Goal: Navigation & Orientation: Find specific page/section

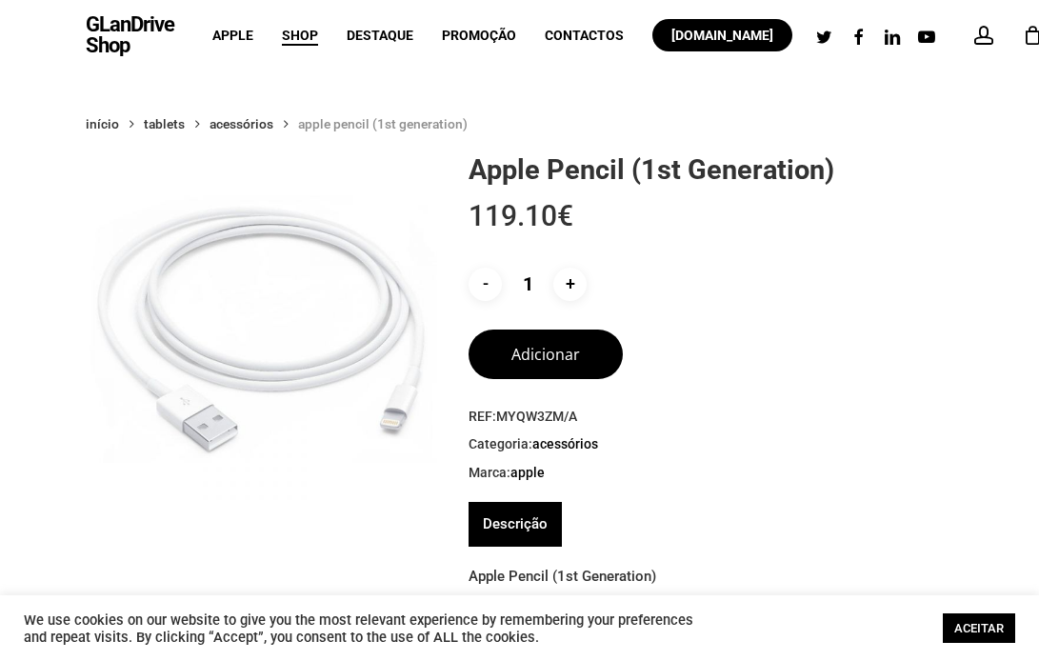
scroll to position [14, 0]
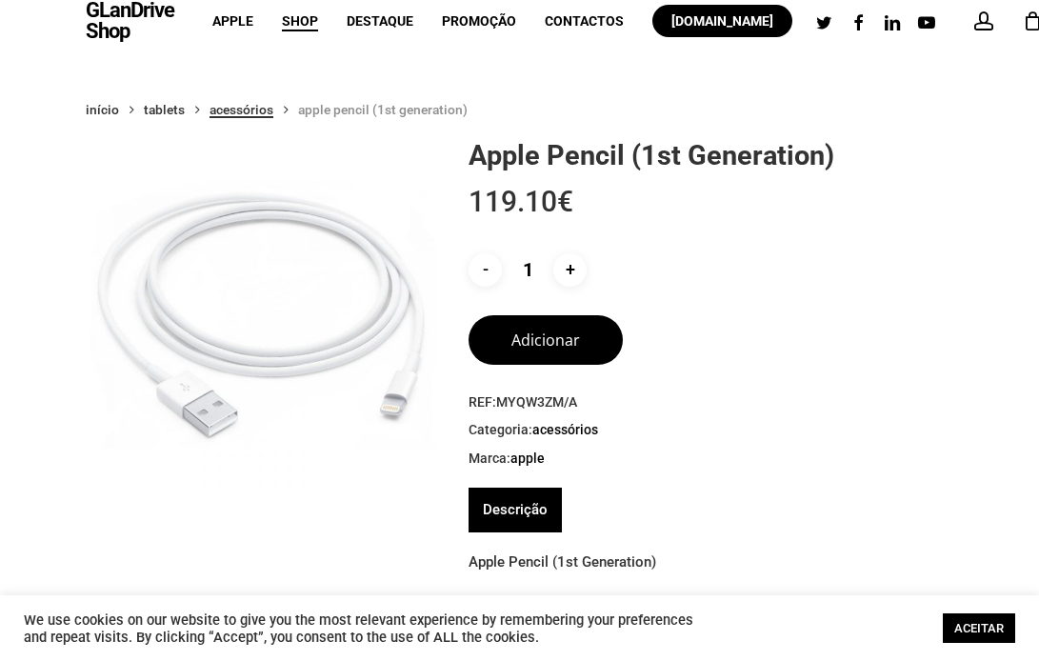
click at [255, 114] on link "Acessórios" at bounding box center [241, 109] width 64 height 17
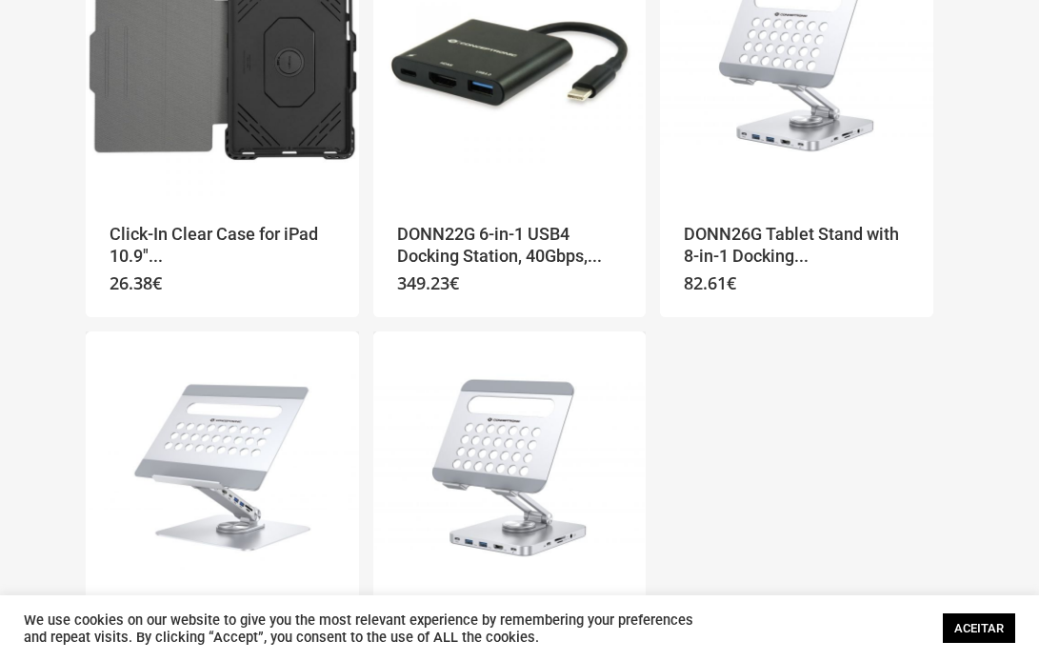
scroll to position [2353, 0]
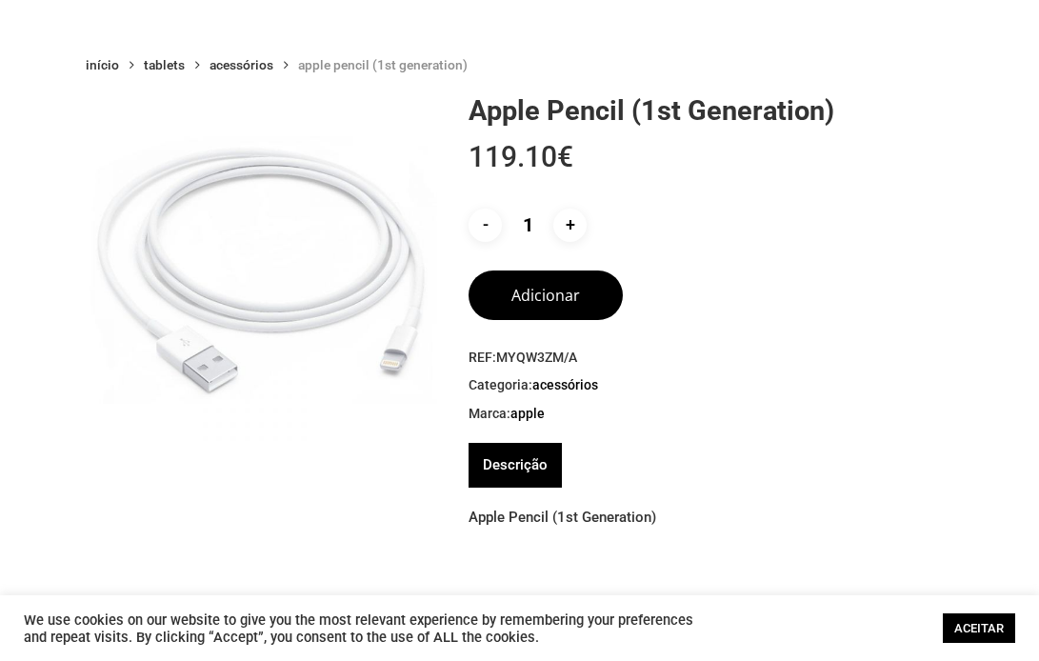
scroll to position [54, 0]
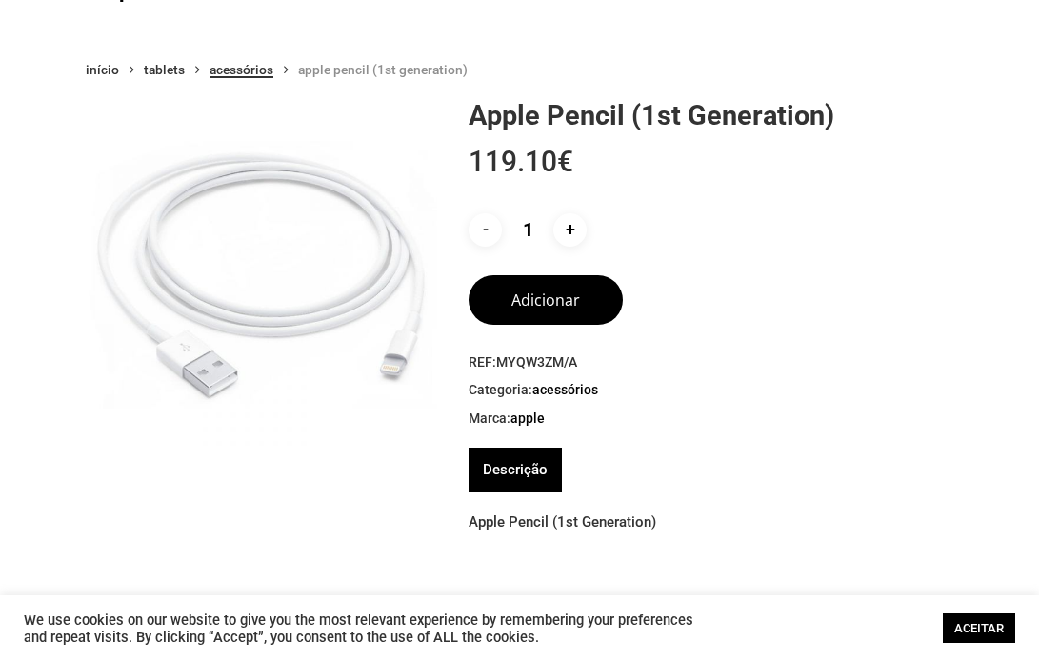
click at [235, 71] on link "Acessórios" at bounding box center [241, 69] width 64 height 17
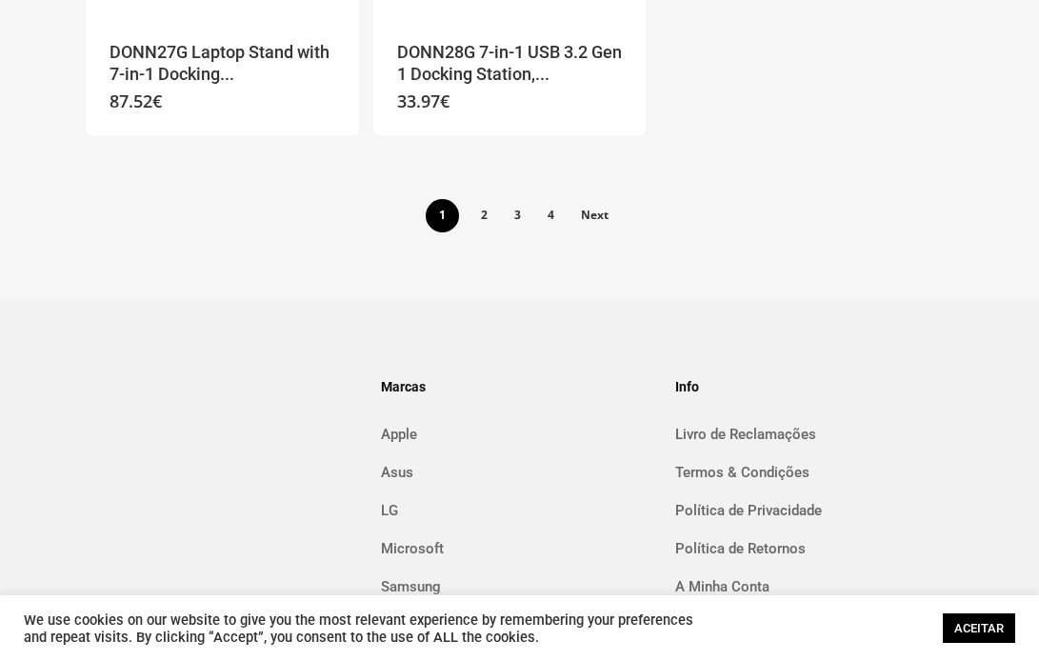
scroll to position [2937, 0]
click at [484, 213] on link "2" at bounding box center [483, 213] width 31 height 30
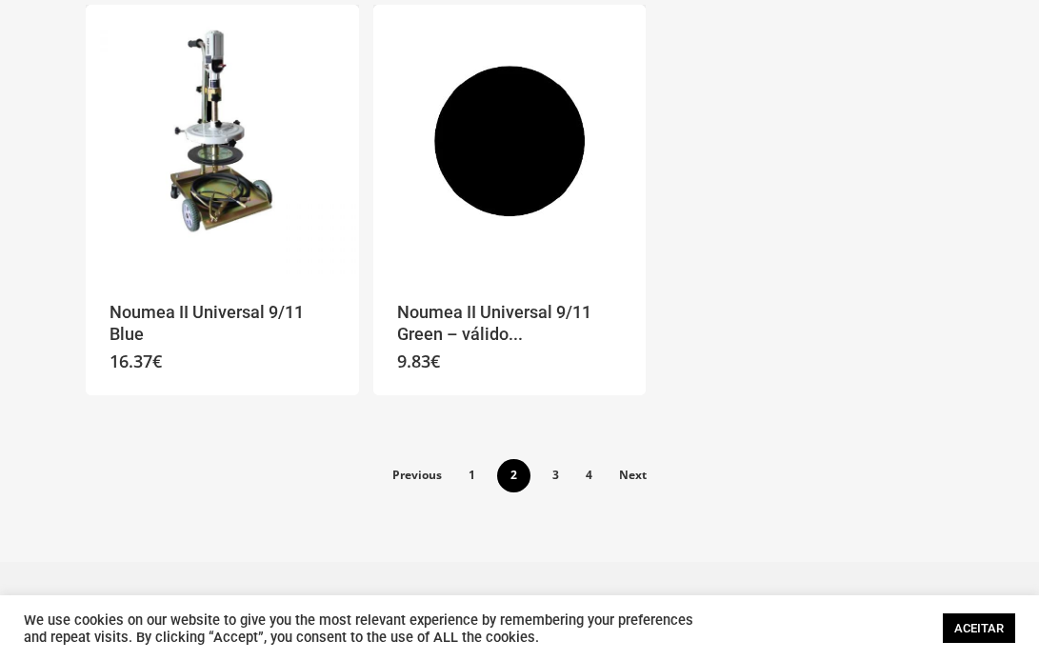
scroll to position [2695, 0]
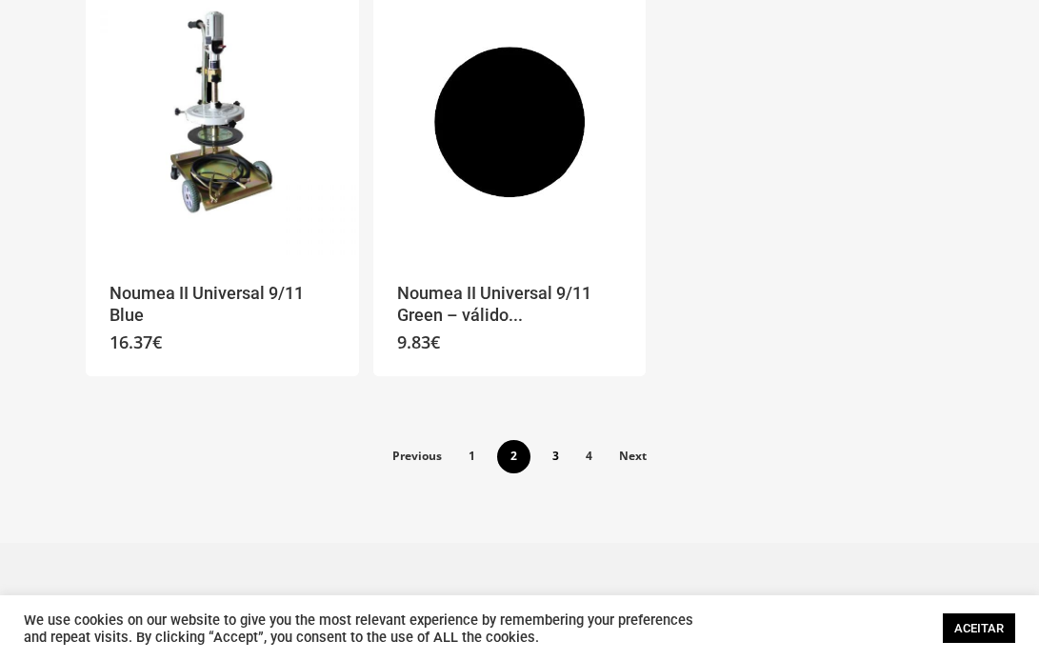
click at [543, 454] on link "3" at bounding box center [555, 455] width 31 height 30
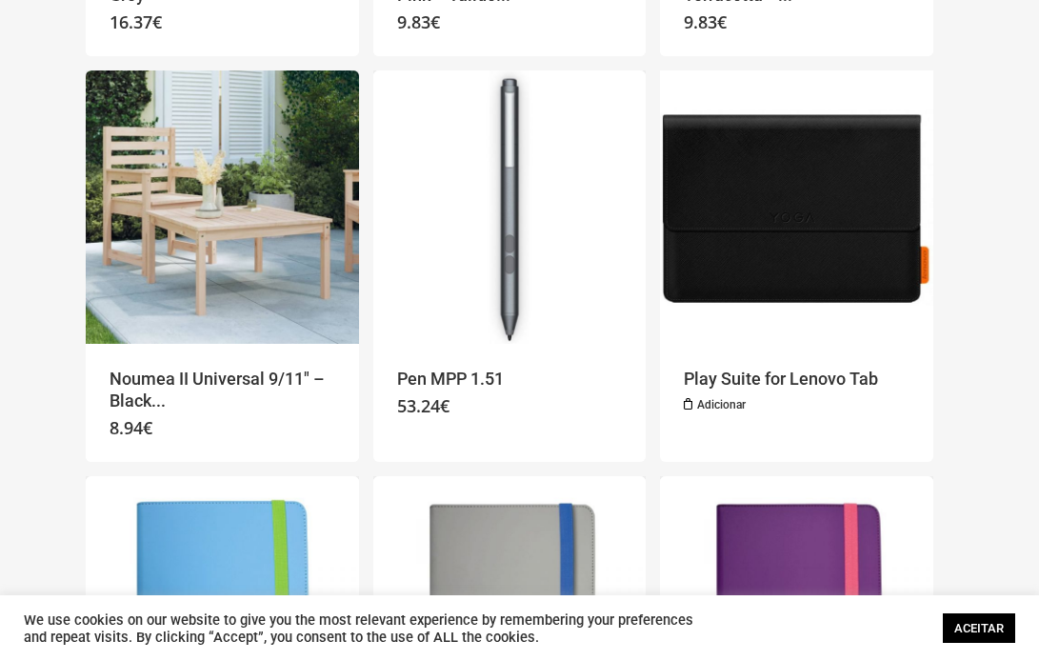
scroll to position [566, 0]
